Goal: Task Accomplishment & Management: Manage account settings

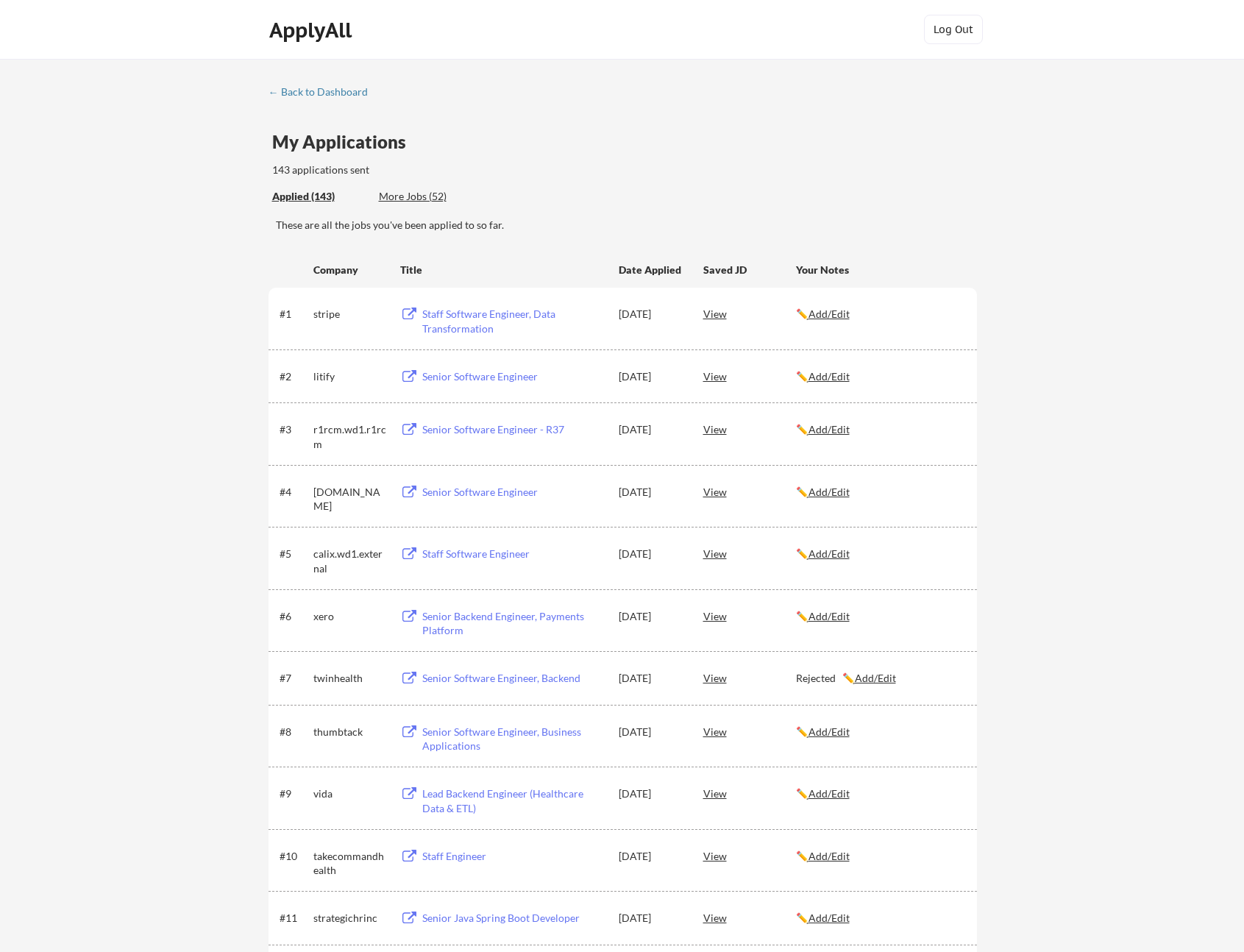
click at [845, 318] on u "Add/Edit" at bounding box center [828, 314] width 41 height 12
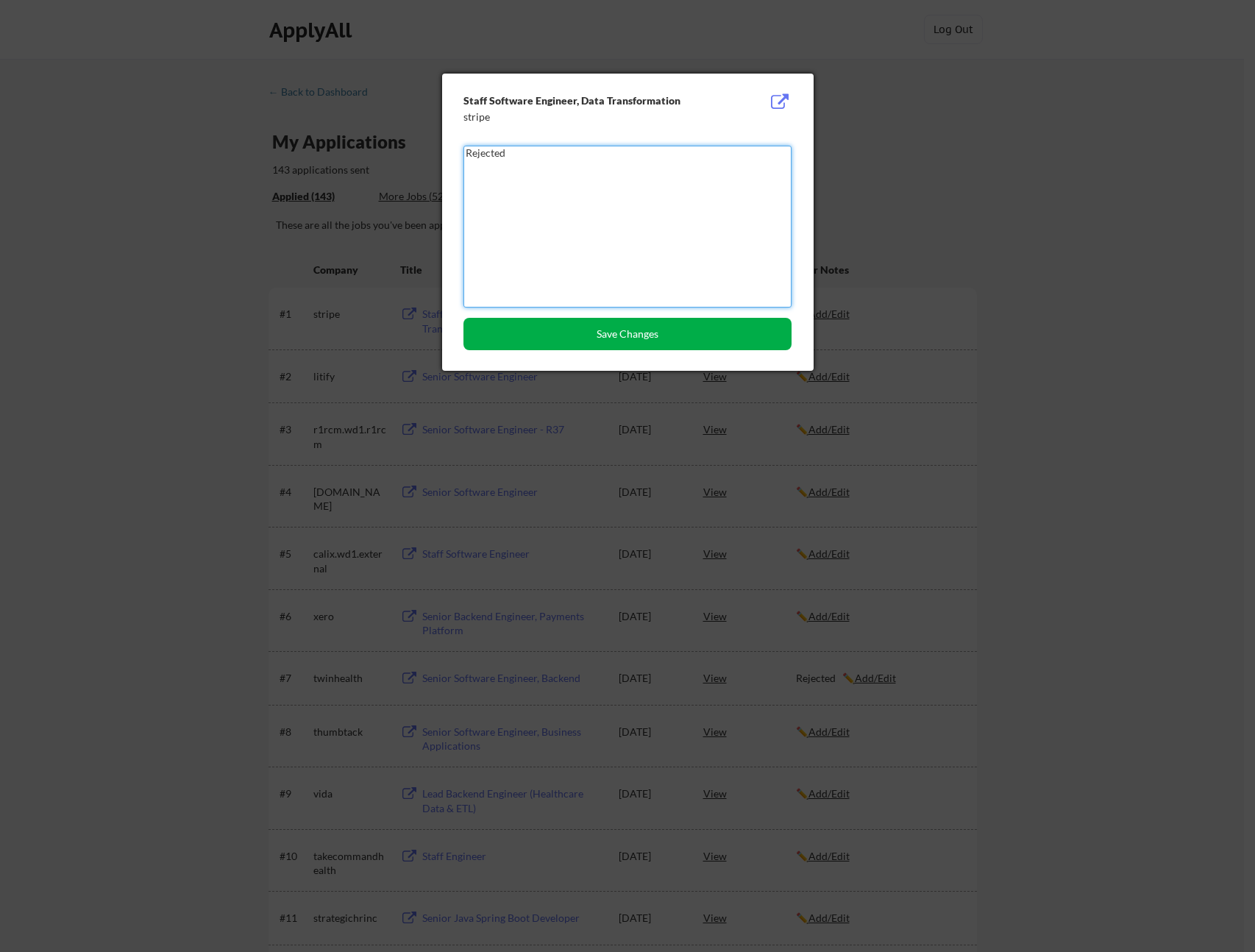
type textarea "Rejected"
click at [640, 341] on button "Save Changes" at bounding box center [628, 334] width 328 height 32
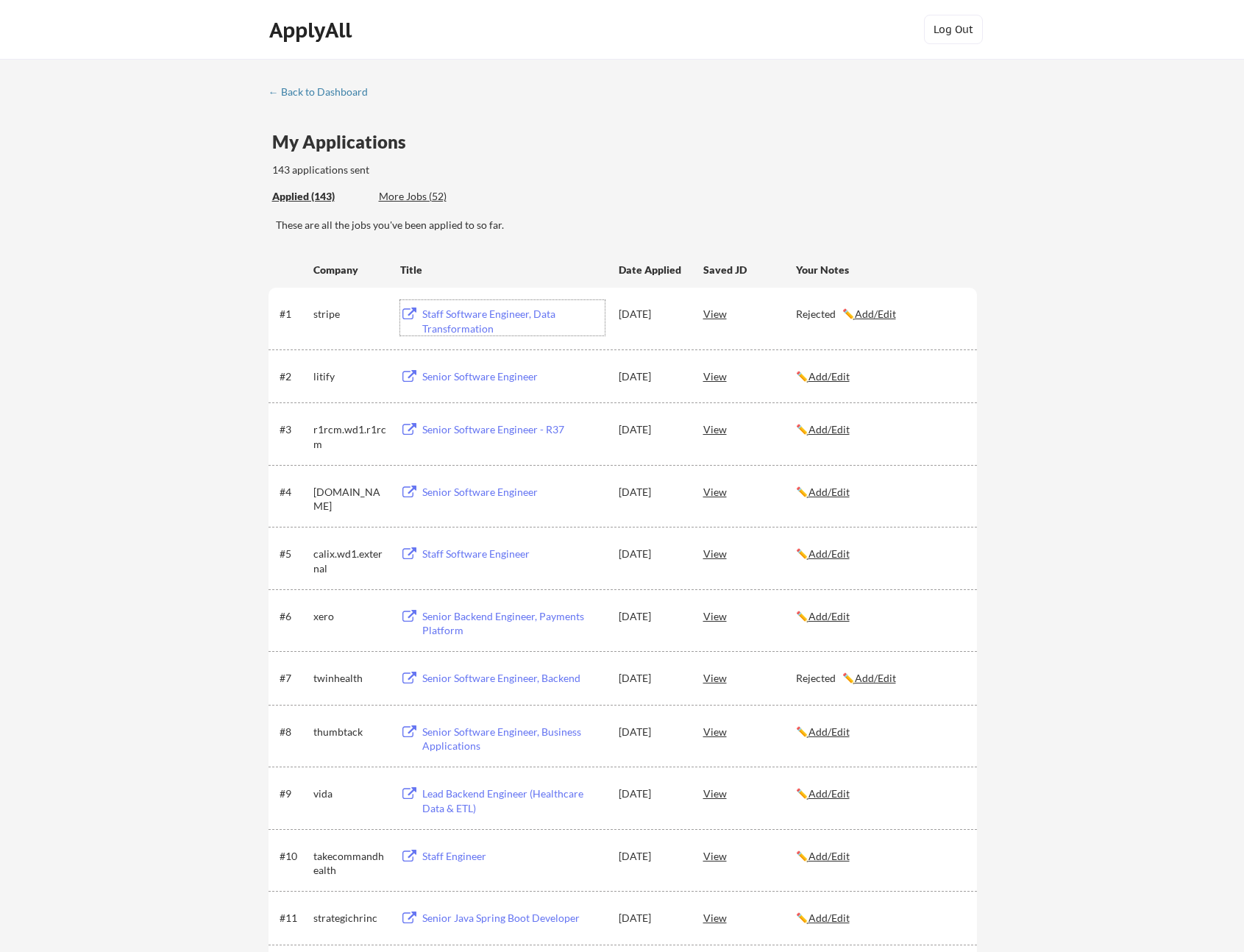
click at [444, 314] on div "Staff Software Engineer, Data Transformation" at bounding box center [513, 321] width 182 height 29
